Goal: Task Accomplishment & Management: Complete application form

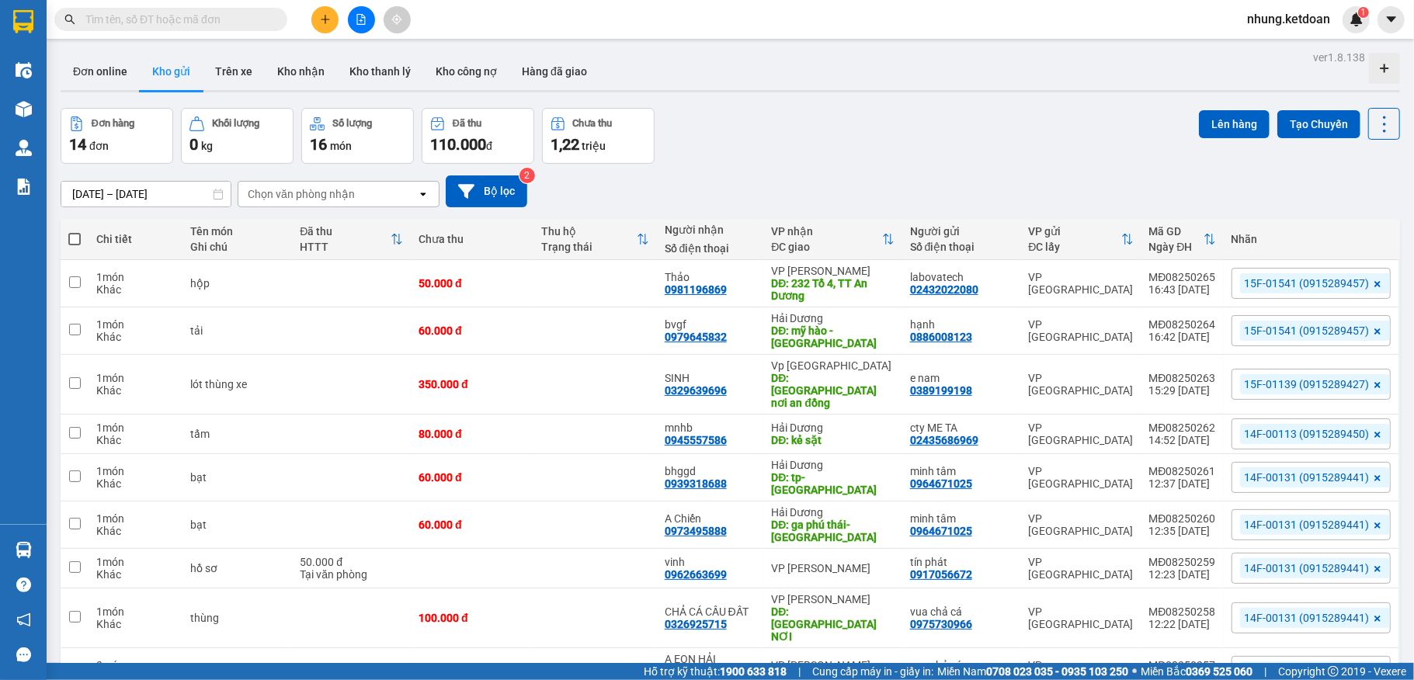
click at [327, 31] on button at bounding box center [324, 19] width 27 height 27
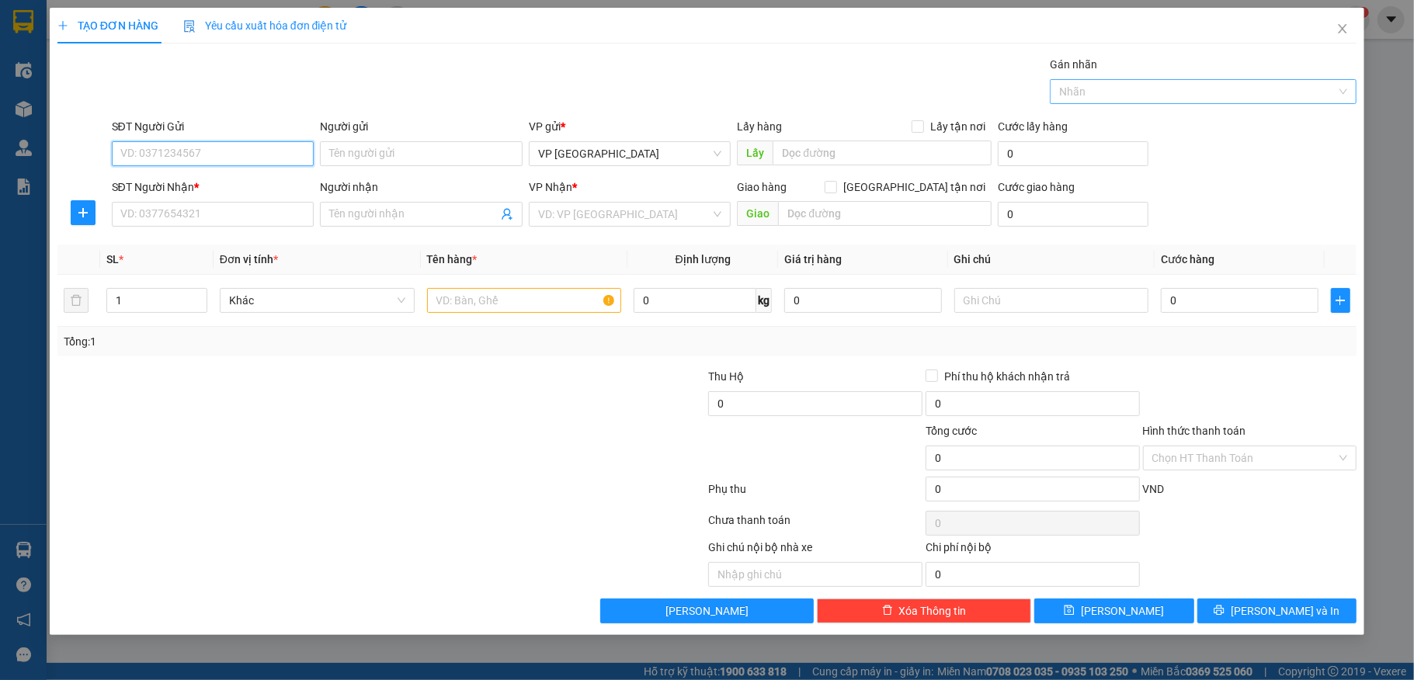
click at [1165, 96] on div at bounding box center [1195, 91] width 283 height 19
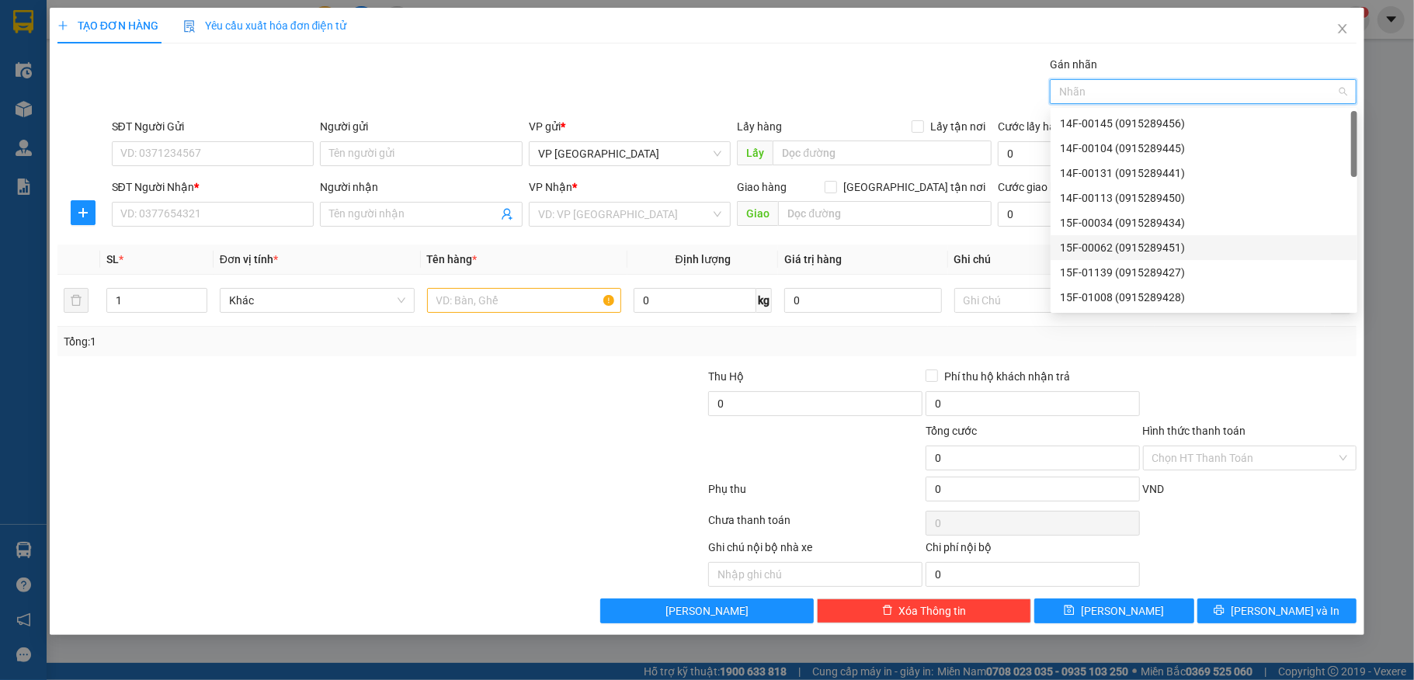
click at [1116, 241] on div "15F-00062 (0915289451)" at bounding box center [1204, 247] width 288 height 17
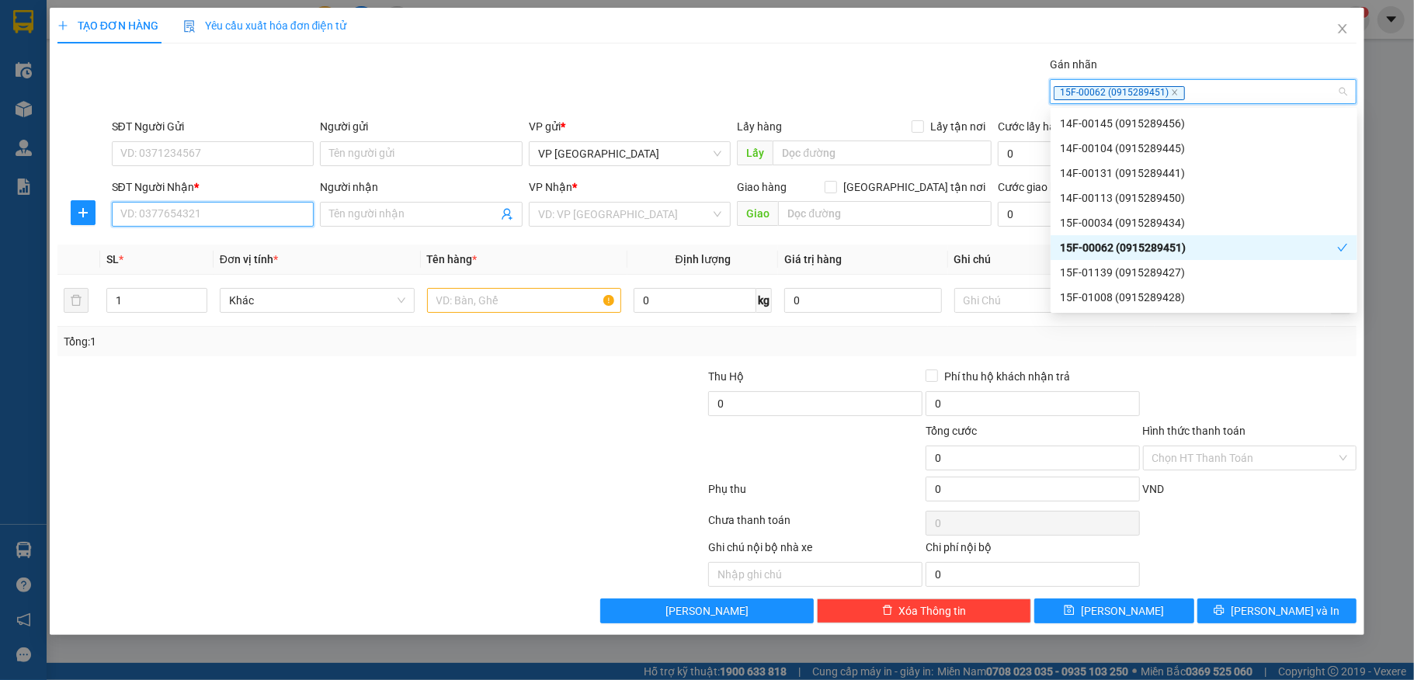
click at [165, 221] on input "SĐT Người Nhận *" at bounding box center [213, 214] width 203 height 25
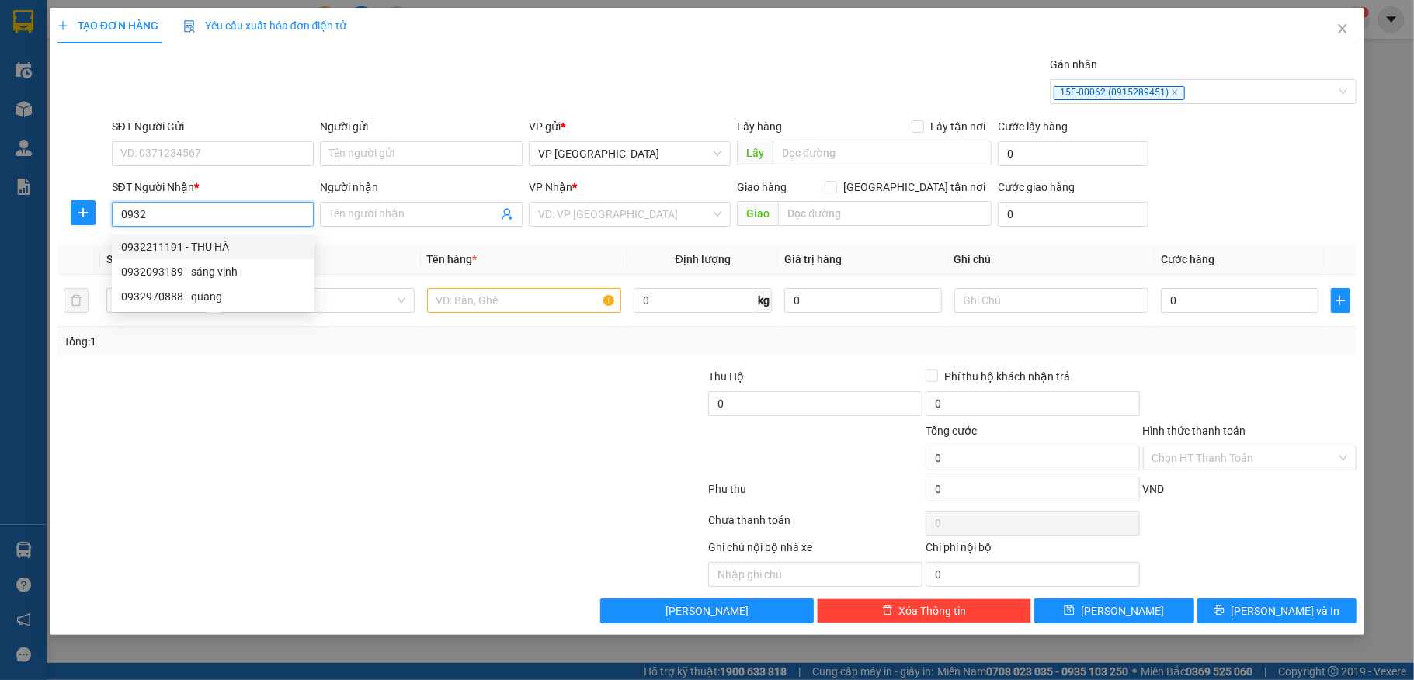
click at [175, 244] on div "0932211191 - THU HÀ" at bounding box center [213, 246] width 184 height 17
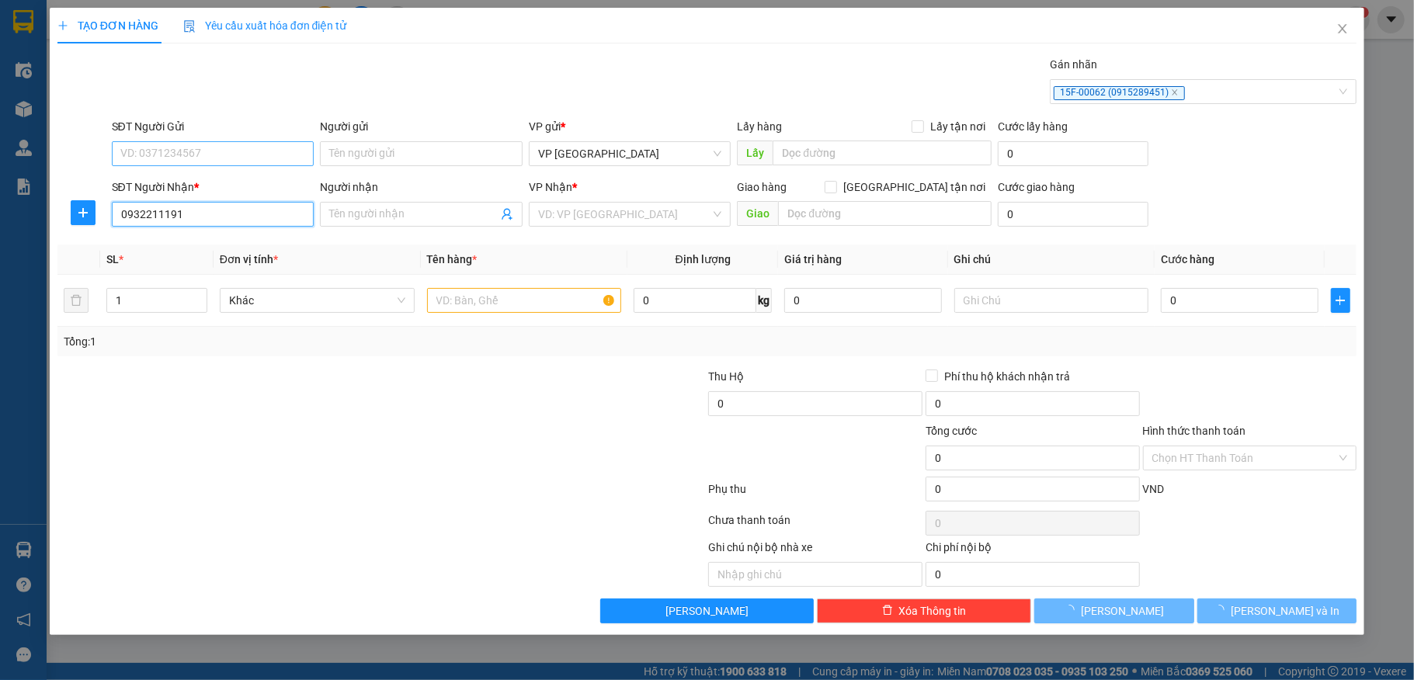
type input "0932211191"
click at [213, 152] on input "SĐT Người Gửi" at bounding box center [213, 153] width 203 height 25
type input "THU HÀ"
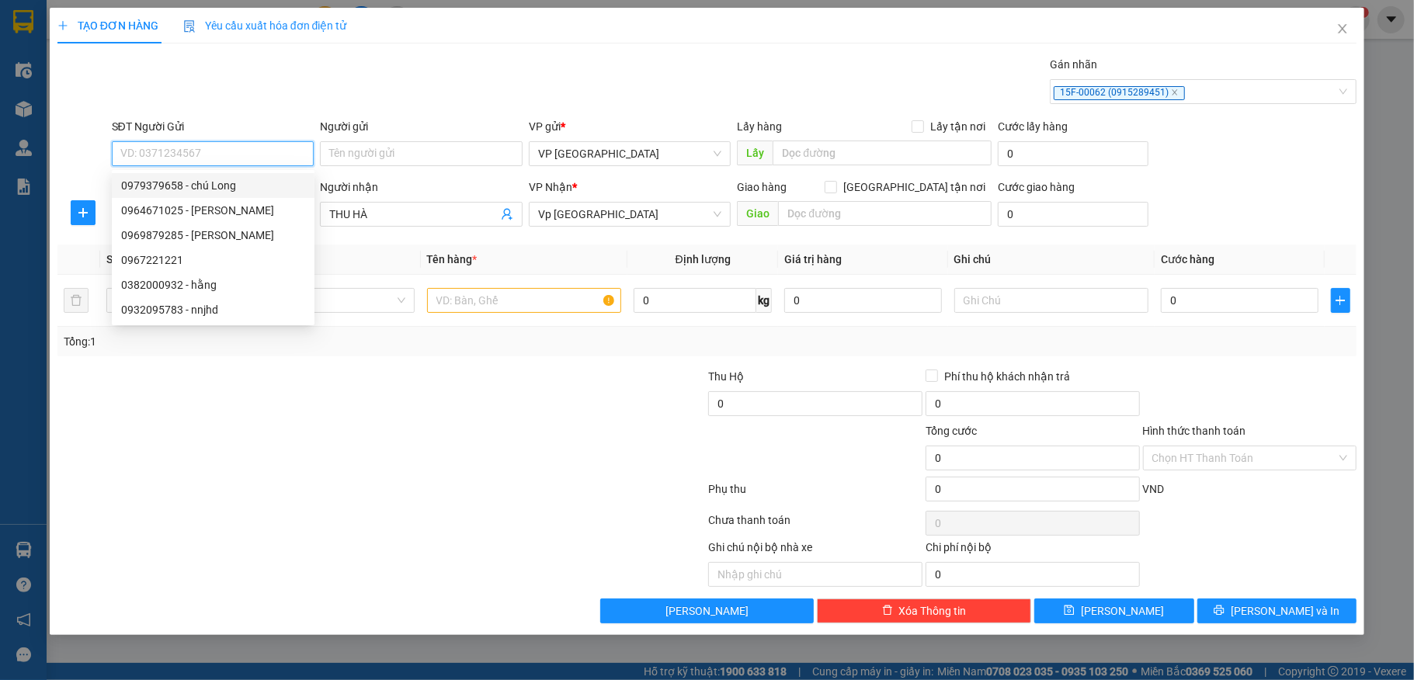
click at [211, 184] on div "0979379658 - chú Long" at bounding box center [213, 185] width 184 height 17
type input "0979379658"
type input "chú Long"
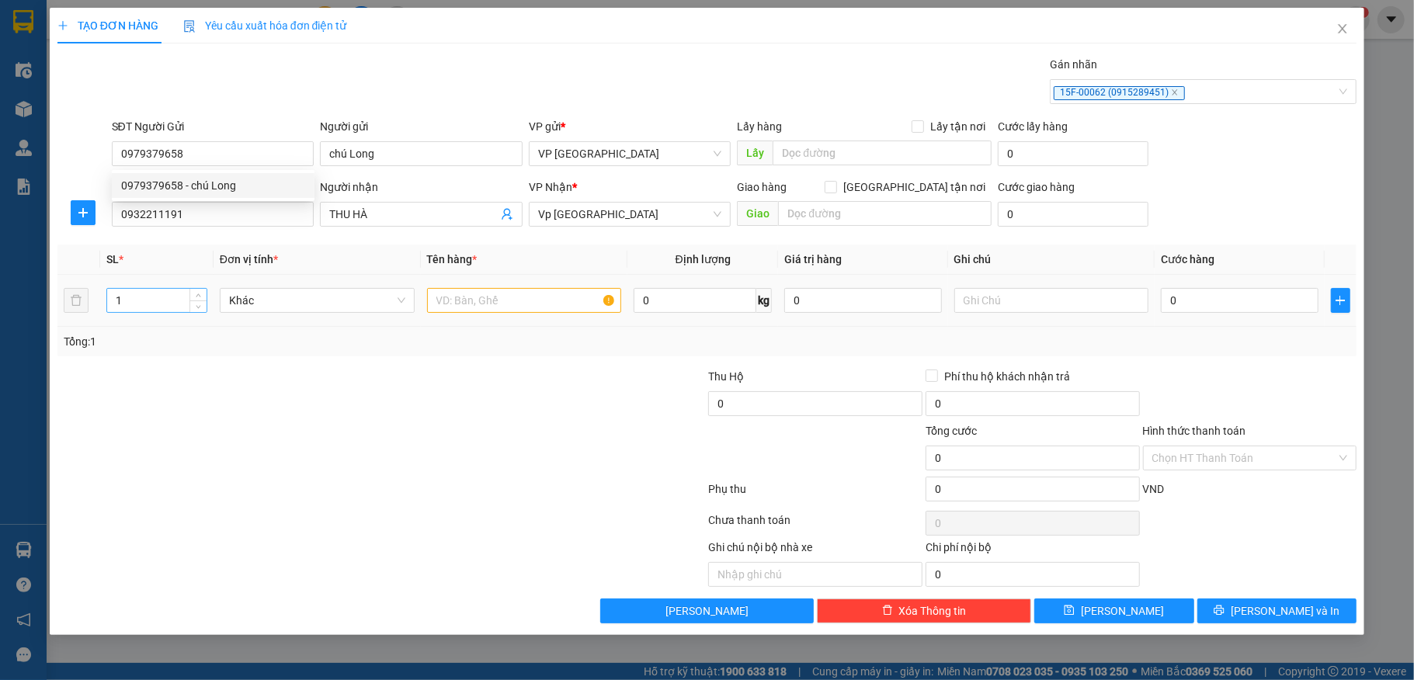
click at [143, 311] on input "1" at bounding box center [156, 300] width 99 height 23
click at [469, 301] on input "text" at bounding box center [524, 300] width 195 height 25
type input "2"
type input "kiện"
click at [1221, 305] on input "0" at bounding box center [1239, 300] width 157 height 25
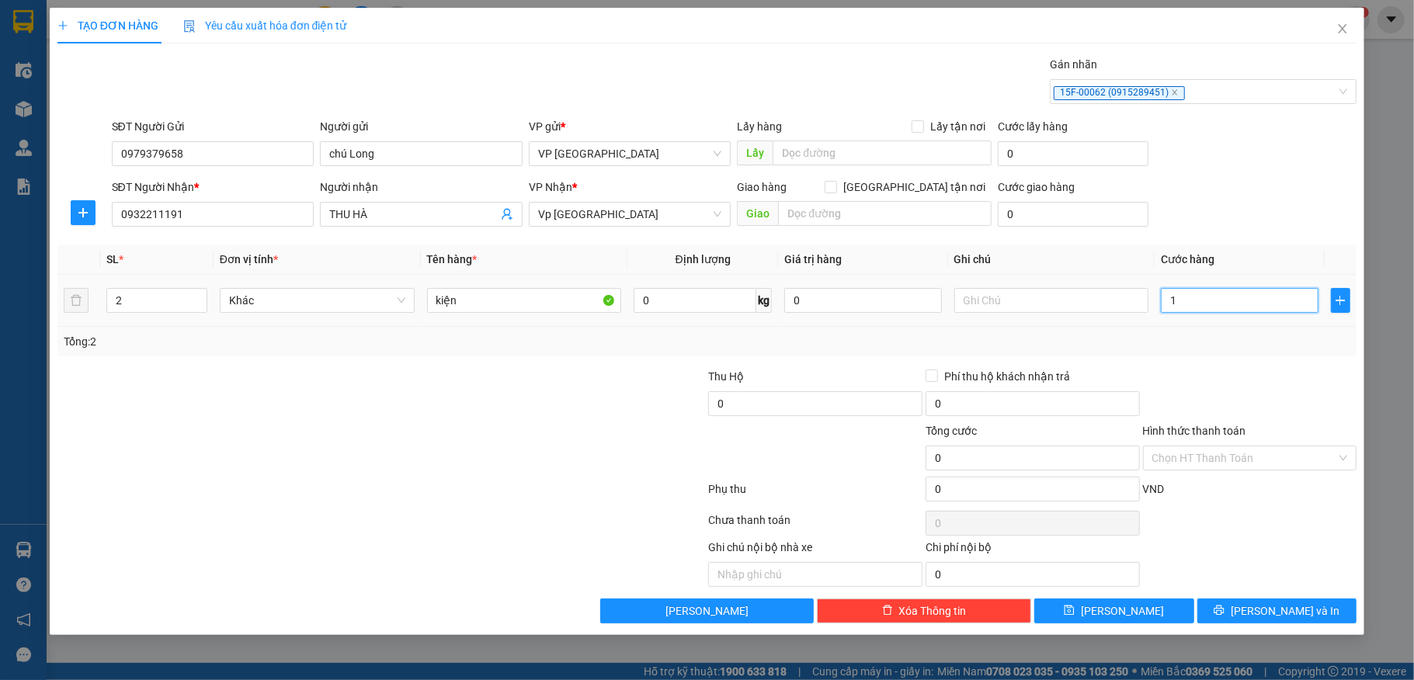
type input "15"
type input "150.000"
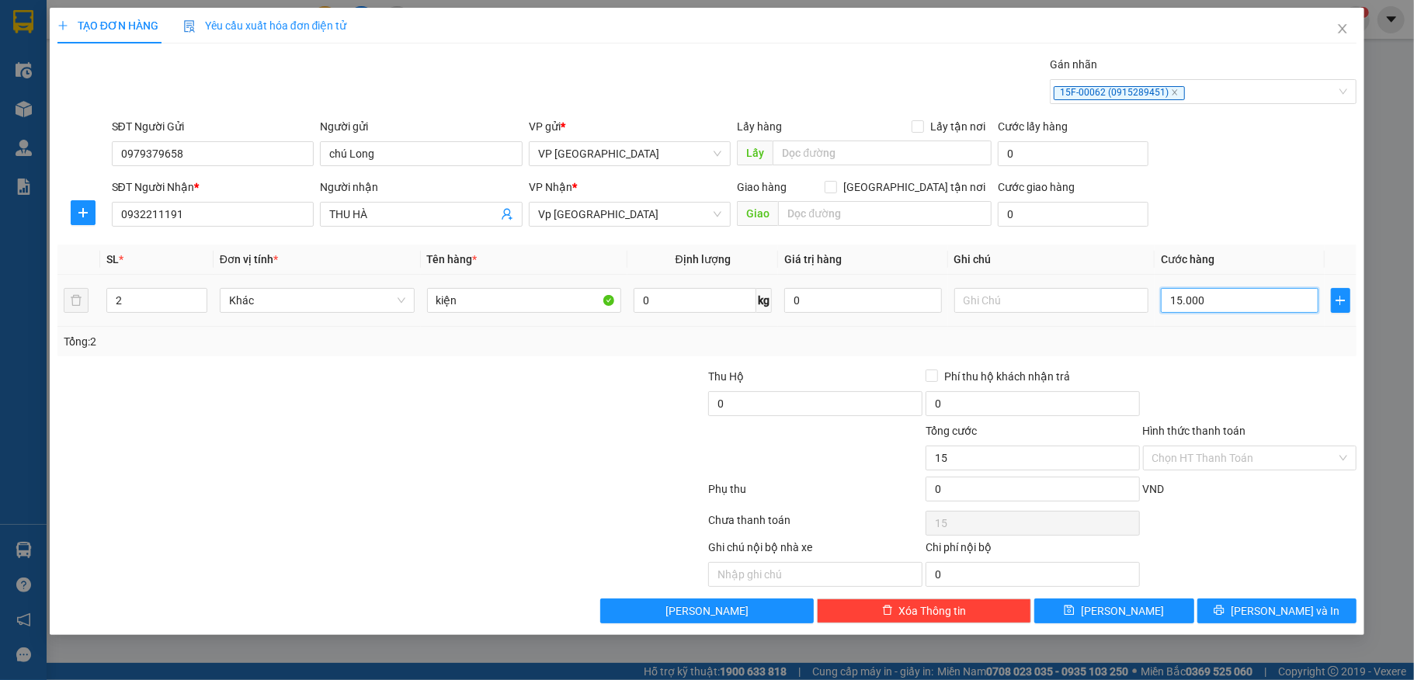
type input "150.000"
click at [1264, 454] on input "Hình thức thanh toán" at bounding box center [1244, 457] width 185 height 23
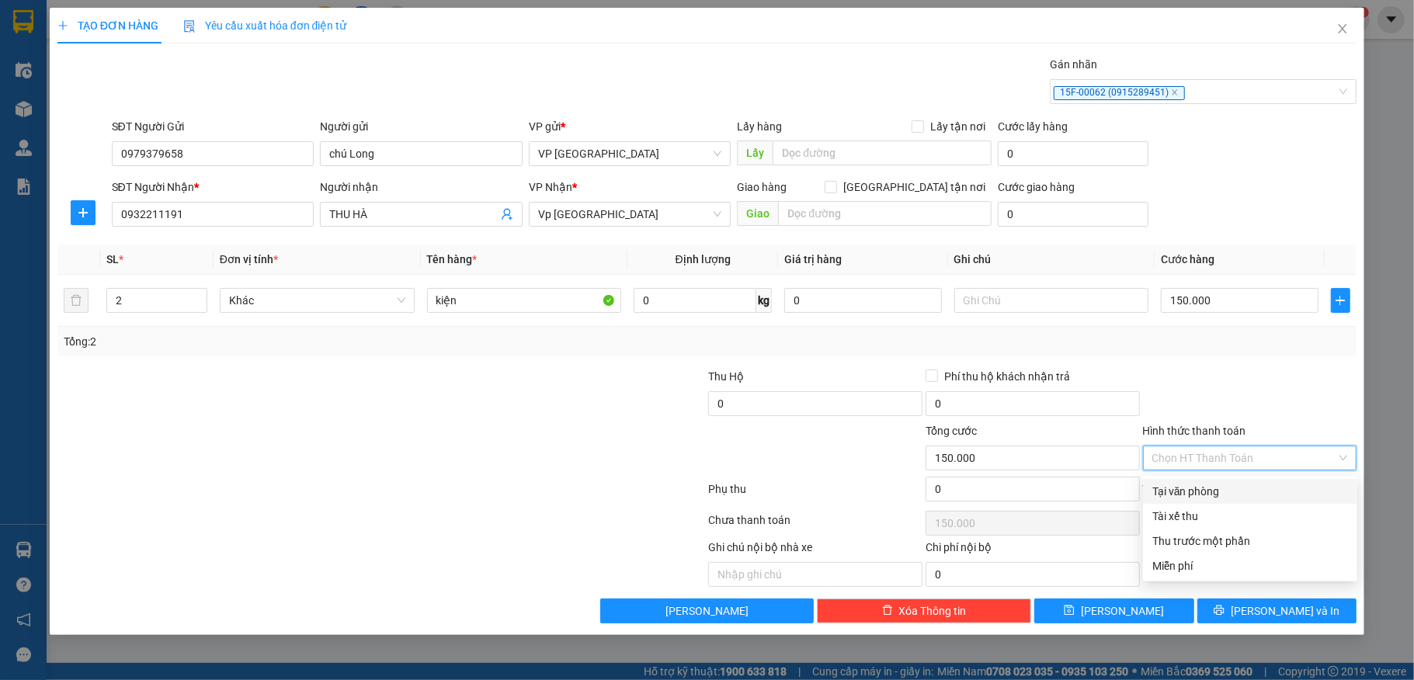
click at [1209, 484] on div "Tại văn phòng" at bounding box center [1250, 491] width 196 height 17
type input "0"
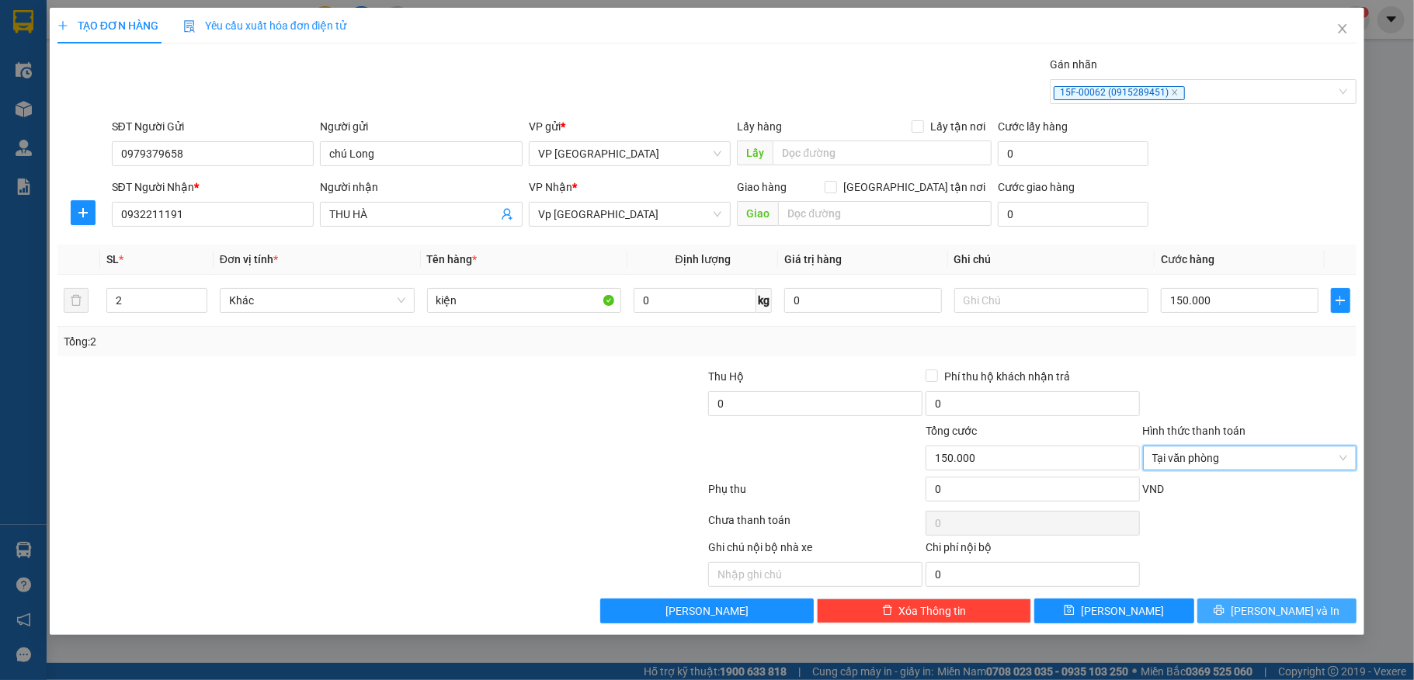
click at [1221, 619] on button "[PERSON_NAME] và In" at bounding box center [1277, 611] width 160 height 25
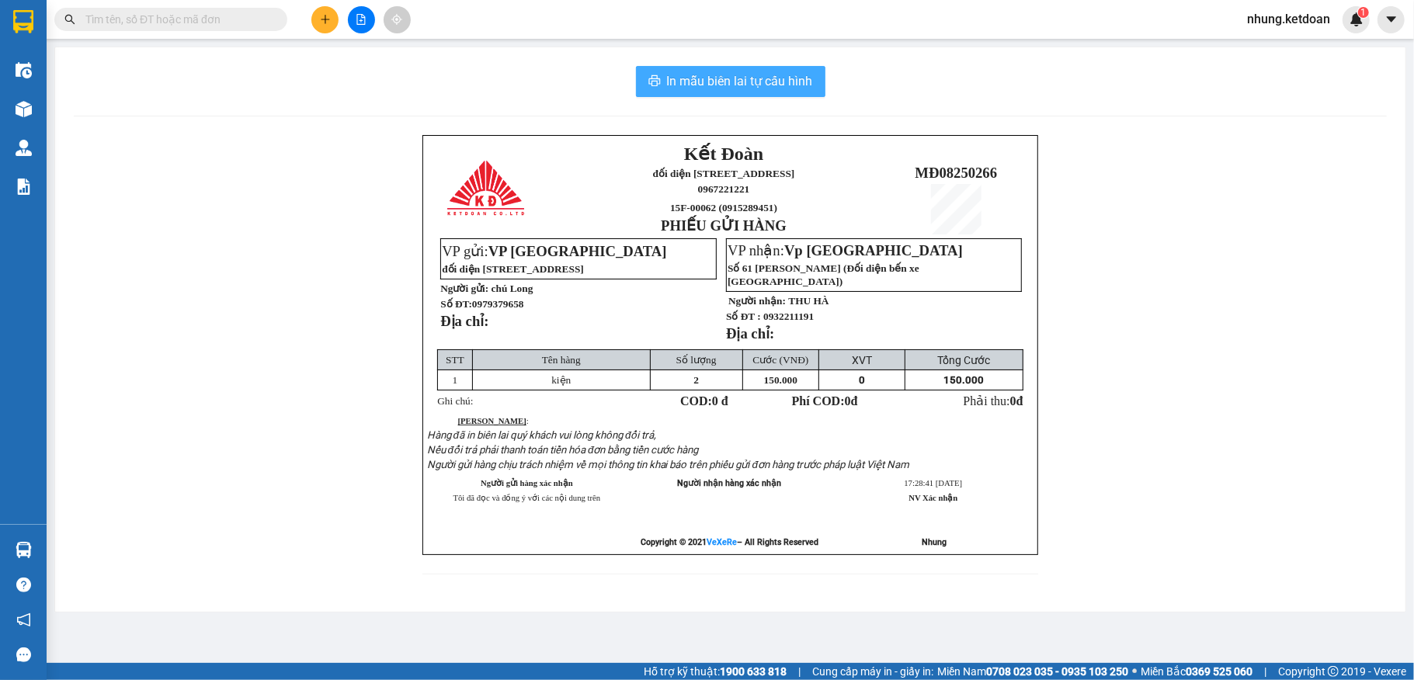
click at [675, 67] on button "In mẫu biên lai tự cấu hình" at bounding box center [730, 81] width 189 height 31
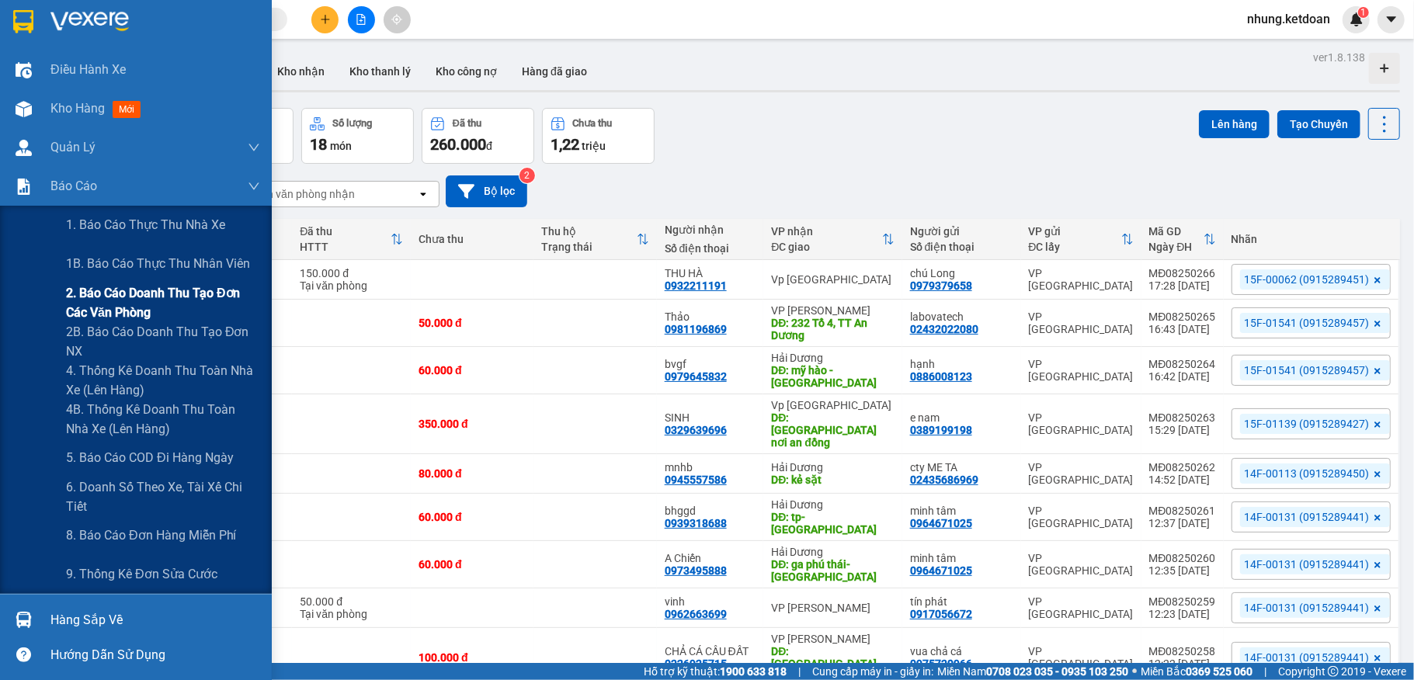
drag, startPoint x: 158, startPoint y: 300, endPoint x: 162, endPoint y: 287, distance: 13.0
click at [158, 300] on span "2. Báo cáo doanh thu tạo đơn các văn phòng" at bounding box center [163, 302] width 194 height 39
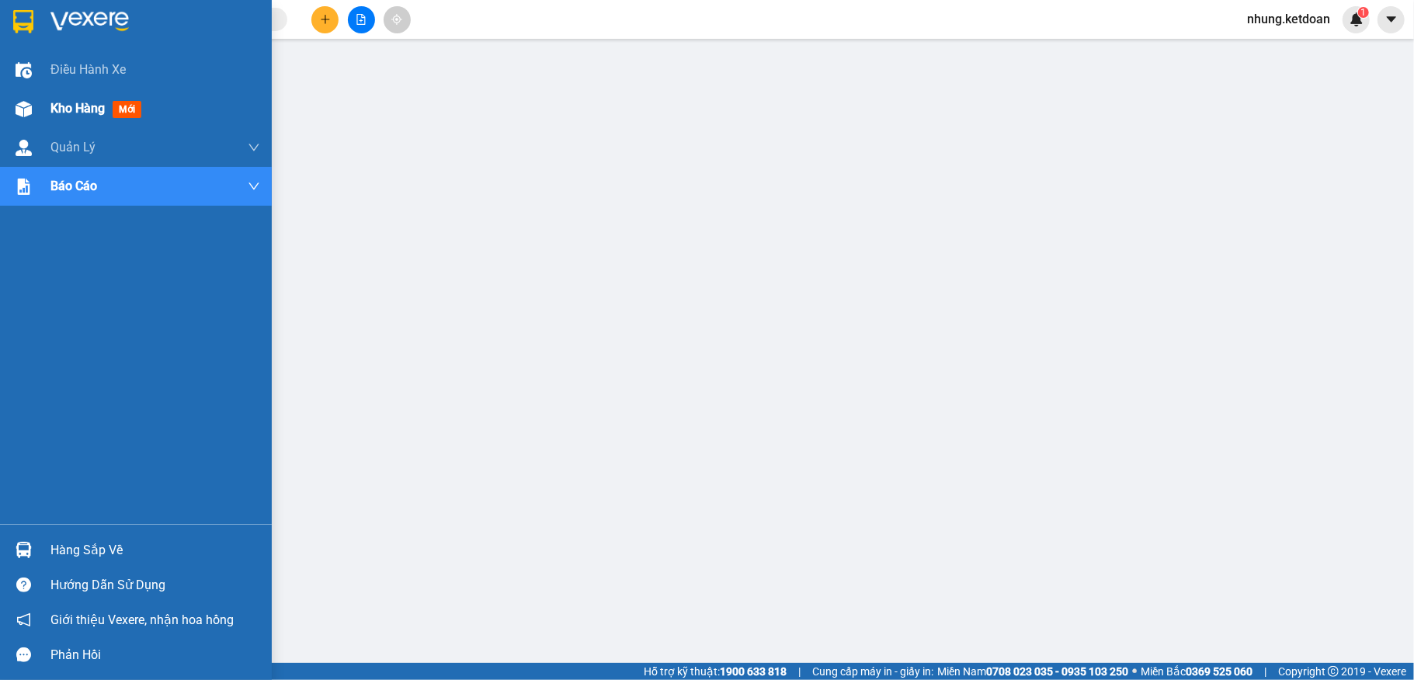
click at [19, 115] on img at bounding box center [24, 109] width 16 height 16
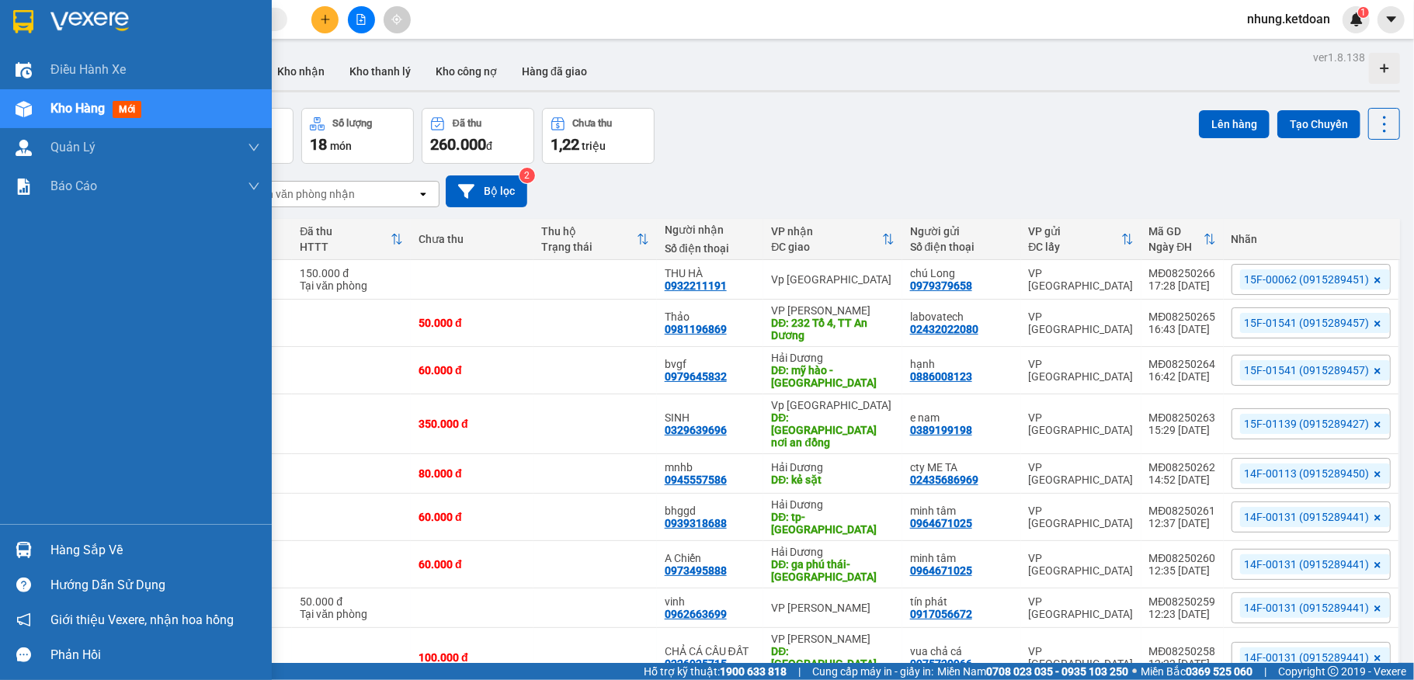
click at [36, 116] on div at bounding box center [23, 109] width 27 height 27
